Goal: Information Seeking & Learning: Learn about a topic

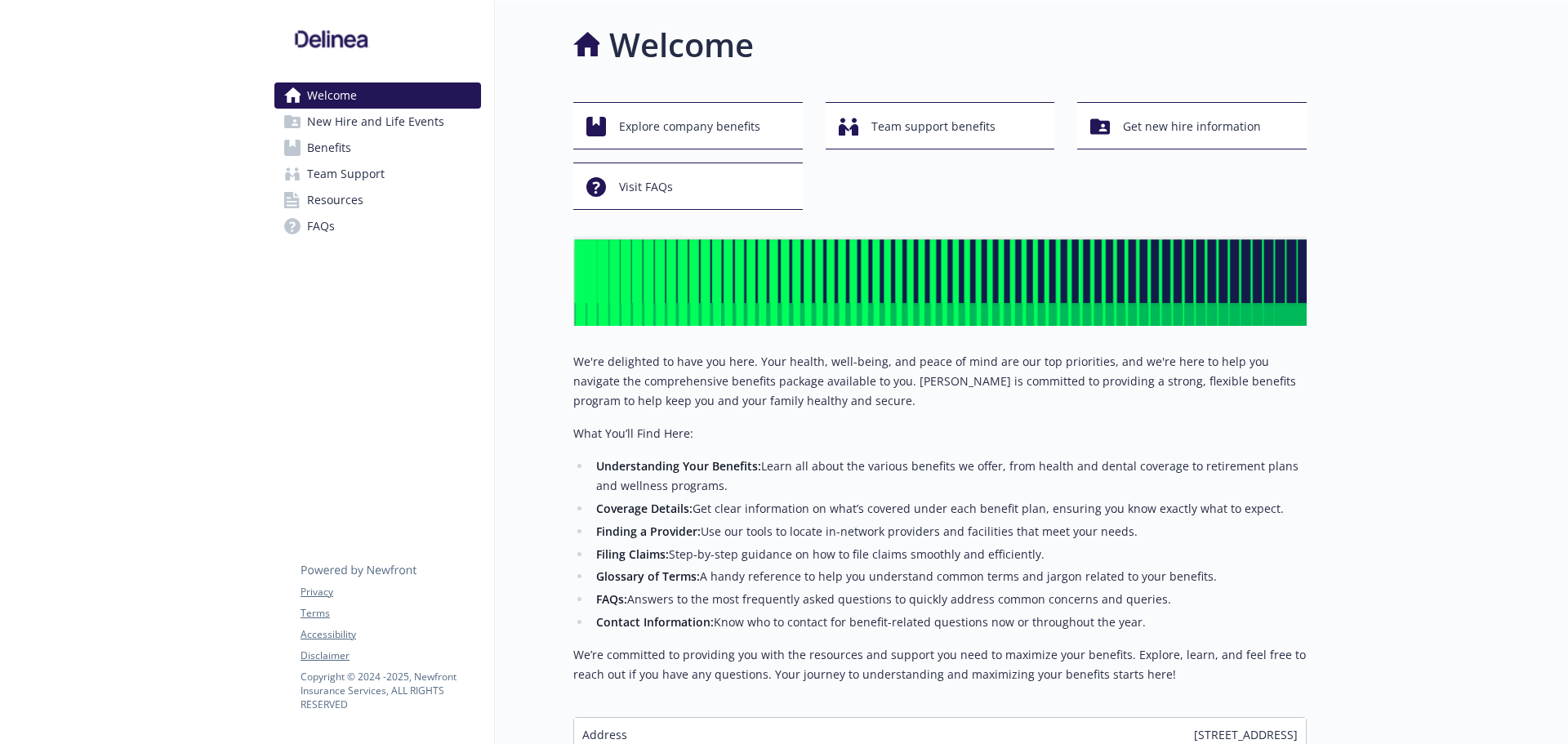
click at [339, 148] on span "Benefits" at bounding box center [329, 147] width 45 height 26
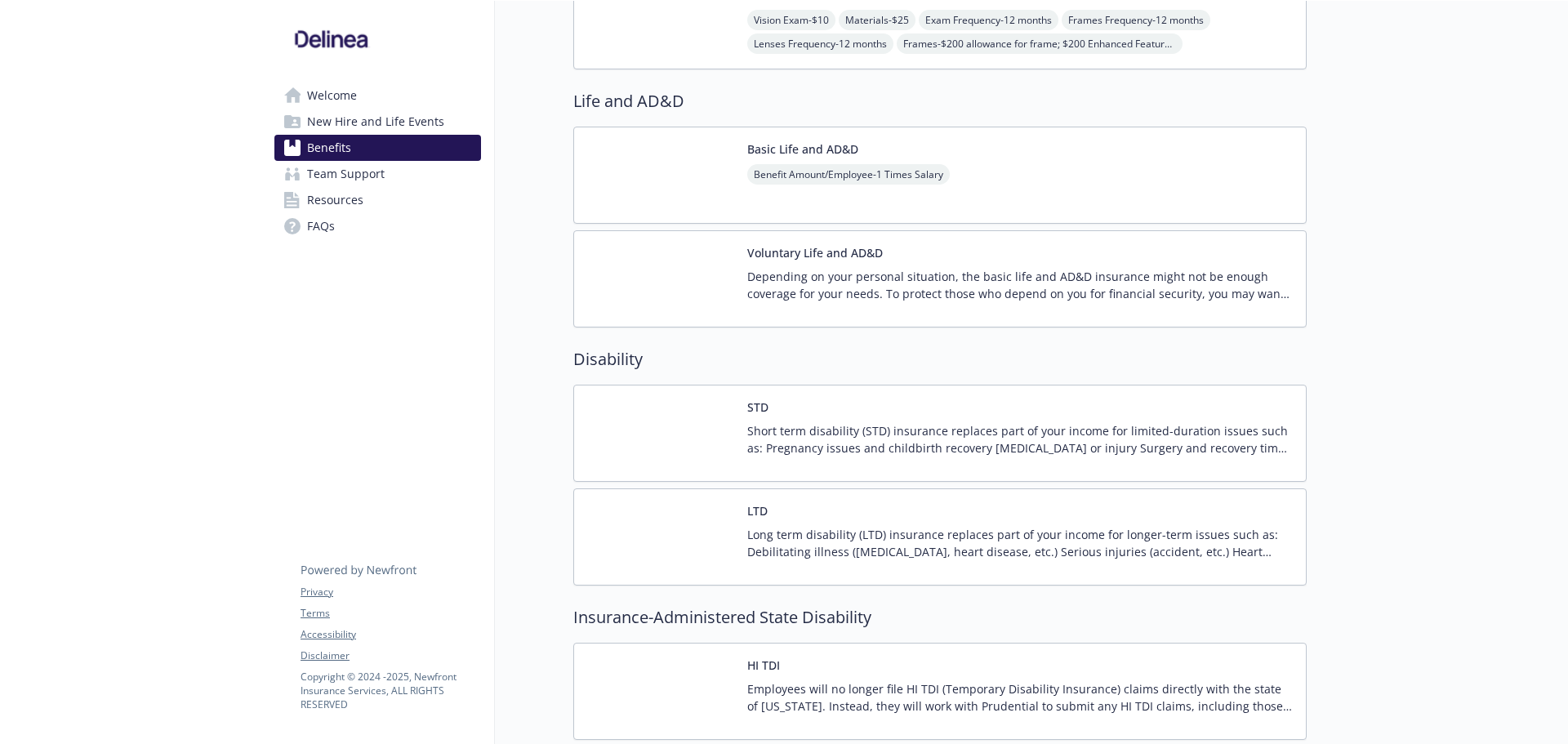
scroll to position [735, 0]
